Goal: Check status: Check status

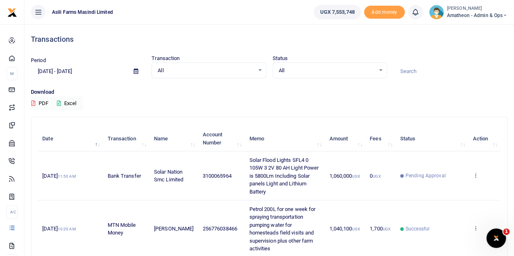
click at [37, 11] on icon at bounding box center [38, 12] width 8 height 9
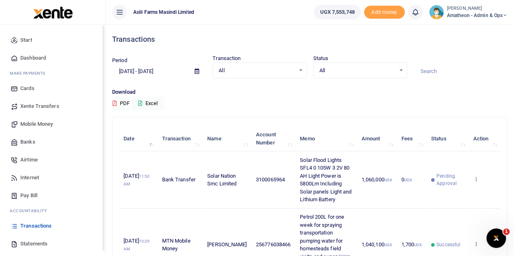
click at [33, 244] on span "Statements" at bounding box center [33, 244] width 27 height 8
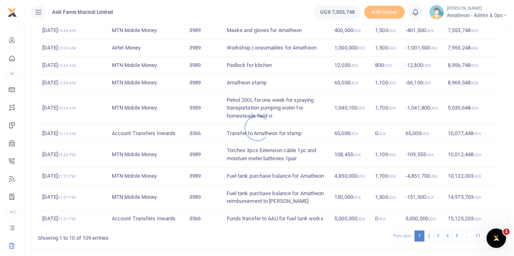
scroll to position [154, 0]
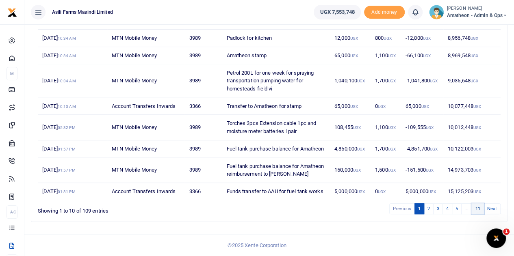
click at [477, 209] on link "11" at bounding box center [477, 208] width 12 height 11
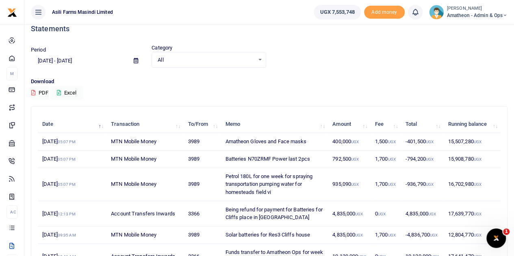
scroll to position [0, 0]
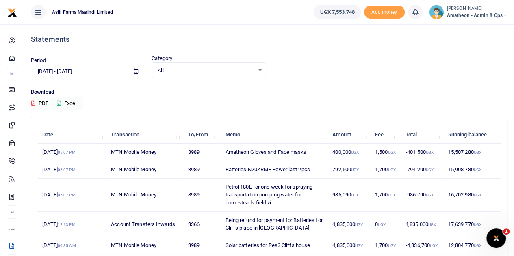
click at [136, 71] on icon at bounding box center [136, 71] width 4 height 5
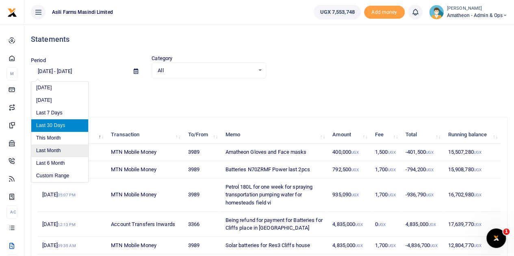
click at [57, 152] on li "Last Month" at bounding box center [59, 151] width 57 height 13
type input "[DATE] - [DATE]"
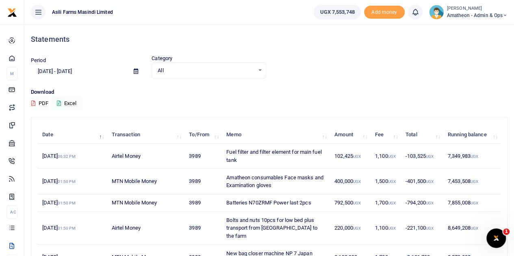
scroll to position [162, 0]
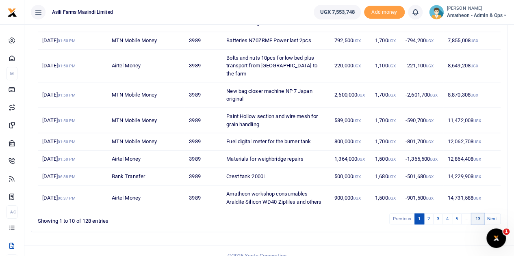
click at [477, 214] on link "13" at bounding box center [477, 219] width 12 height 11
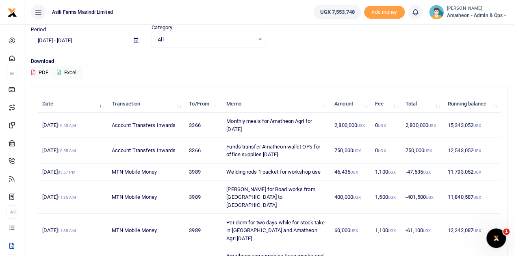
scroll to position [30, 0]
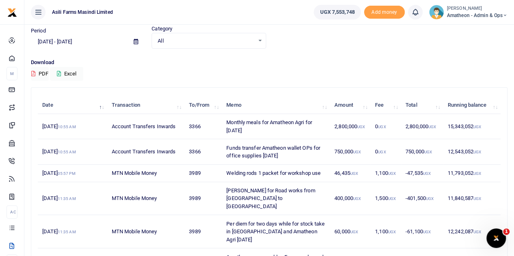
drag, startPoint x: 227, startPoint y: 147, endPoint x: 298, endPoint y: 160, distance: 72.5
click at [298, 160] on td "Funds transfer Amatheon wallet OPs for office supplies [DATE]" at bounding box center [276, 151] width 108 height 25
copy td "Funds transfer Amatheon wallet OPs for office supplies [DATE]"
drag, startPoint x: 226, startPoint y: 122, endPoint x: 262, endPoint y: 130, distance: 37.1
click at [262, 130] on td "Monthly meals for Amatheon Agri for [DATE]" at bounding box center [276, 126] width 108 height 25
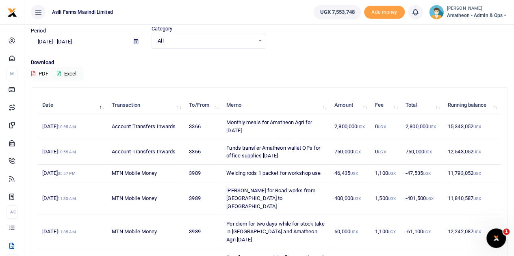
copy td "Monthly meals for Amatheon Agri for [DATE]"
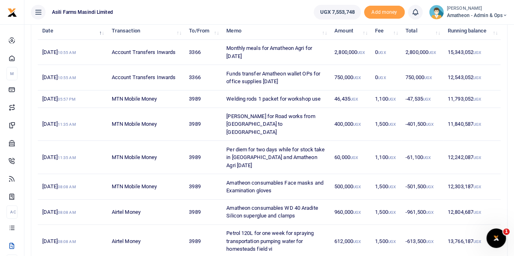
scroll to position [122, 0]
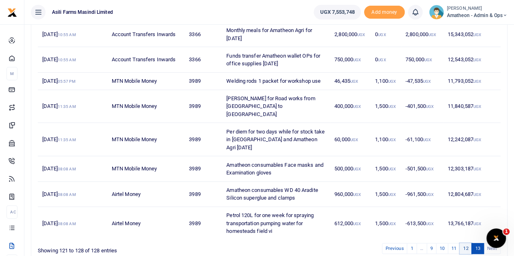
click at [468, 243] on link "12" at bounding box center [465, 248] width 12 height 11
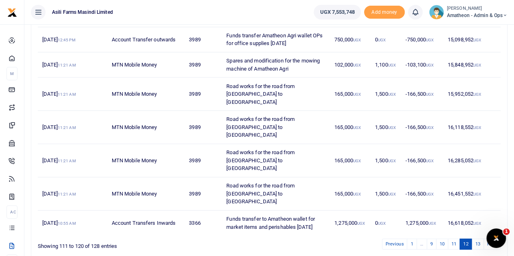
scroll to position [202, 0]
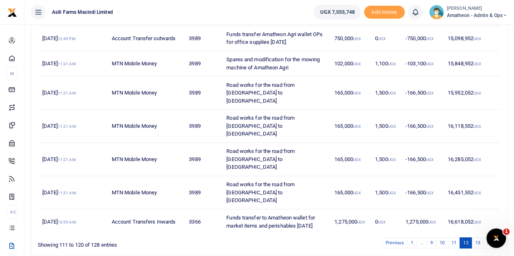
drag, startPoint x: 227, startPoint y: 183, endPoint x: 321, endPoint y: 190, distance: 94.4
click at [321, 209] on td "Funds transfer to Amatheon wallet for market items and perishables [DATE]" at bounding box center [276, 221] width 108 height 25
copy td "Funds transfer to Amatheon wallet for market items and perishables [DATE]"
drag, startPoint x: 334, startPoint y: 188, endPoint x: 356, endPoint y: 188, distance: 22.7
click at [356, 209] on td "1,275,000 UGX" at bounding box center [350, 221] width 41 height 25
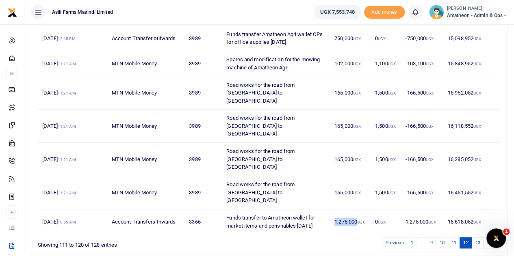
copy td "1,275,000"
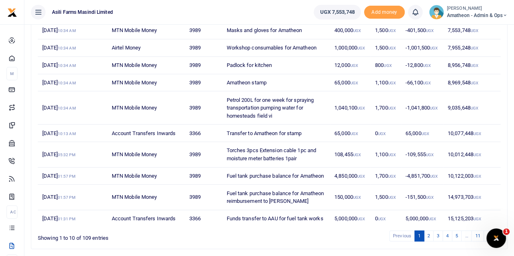
scroll to position [81, 0]
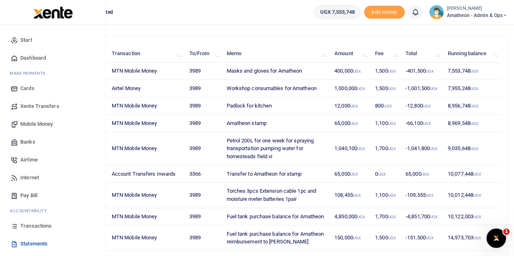
click at [27, 225] on span "Transactions" at bounding box center [35, 226] width 31 height 8
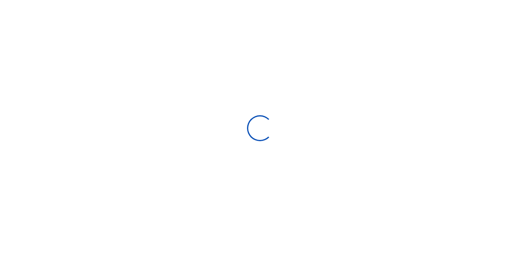
select select
type input "[DATE] - [DATE]"
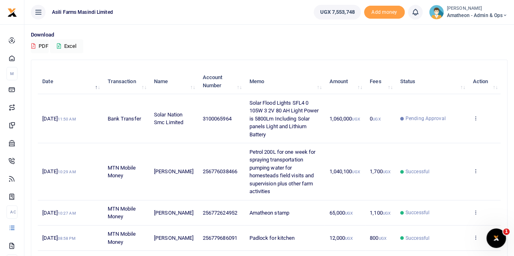
scroll to position [81, 0]
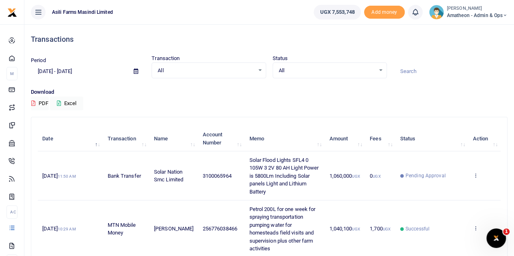
click at [134, 72] on icon at bounding box center [136, 71] width 4 height 5
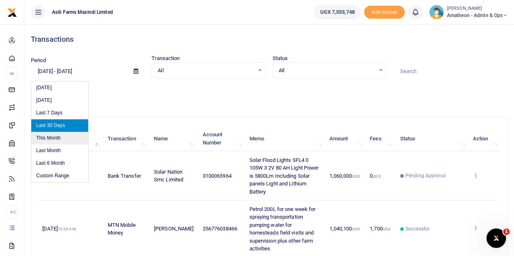
click at [50, 138] on li "This Month" at bounding box center [59, 138] width 57 height 13
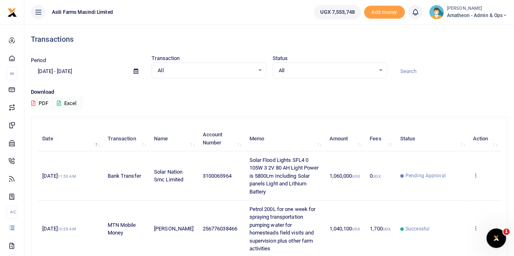
click at [135, 71] on icon at bounding box center [136, 71] width 4 height 5
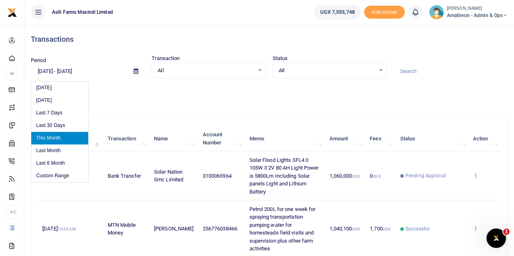
click at [54, 137] on li "This Month" at bounding box center [59, 138] width 57 height 13
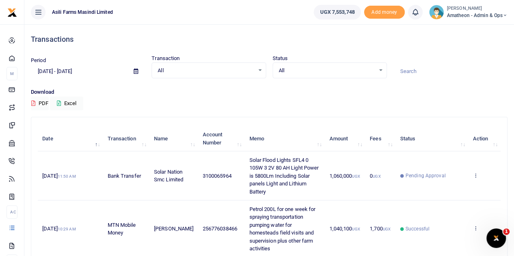
click at [136, 69] on icon at bounding box center [136, 71] width 4 height 5
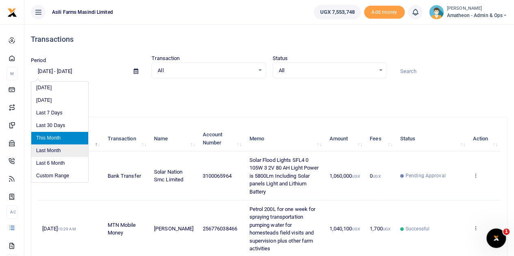
click at [50, 151] on li "Last Month" at bounding box center [59, 151] width 57 height 13
type input "[DATE] - [DATE]"
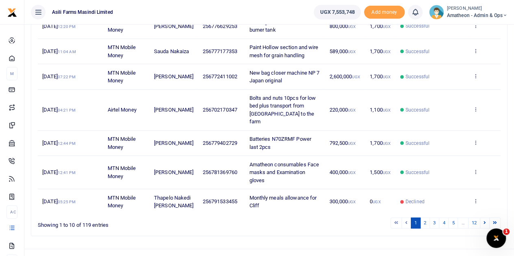
scroll to position [241, 0]
